Goal: Navigation & Orientation: Find specific page/section

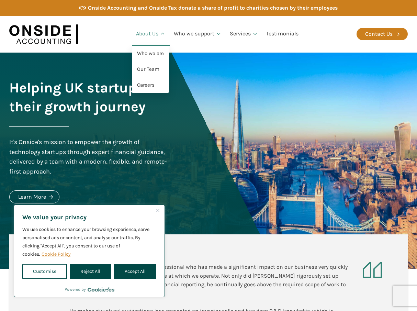
click at [147, 30] on link "About Us" at bounding box center [151, 33] width 38 height 23
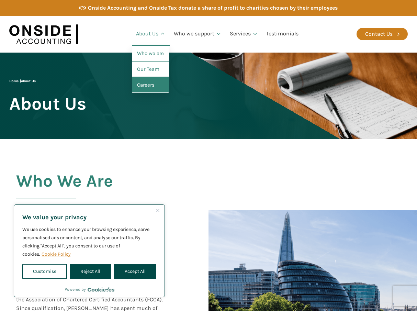
click at [147, 84] on link "Careers" at bounding box center [150, 85] width 37 height 16
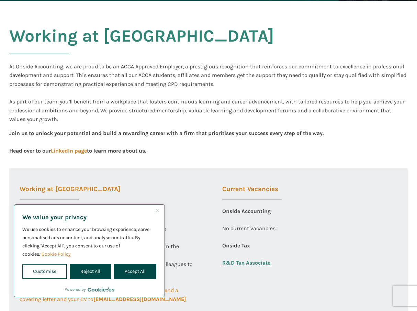
scroll to position [172, 0]
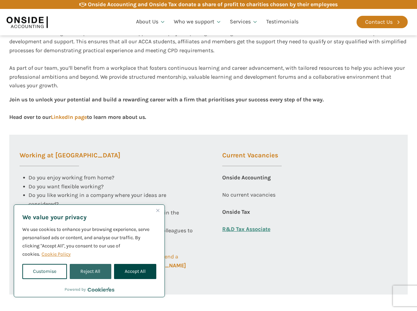
click at [98, 267] on button "Reject All" at bounding box center [90, 271] width 41 height 15
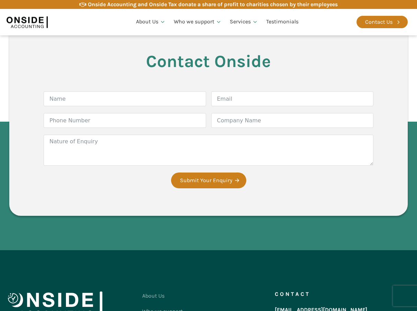
scroll to position [1208, 0]
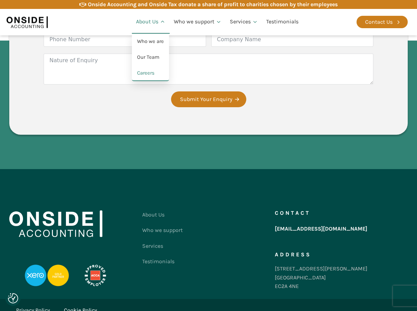
click at [135, 12] on link "About Us" at bounding box center [151, 21] width 38 height 23
